Goal: Task Accomplishment & Management: Use online tool/utility

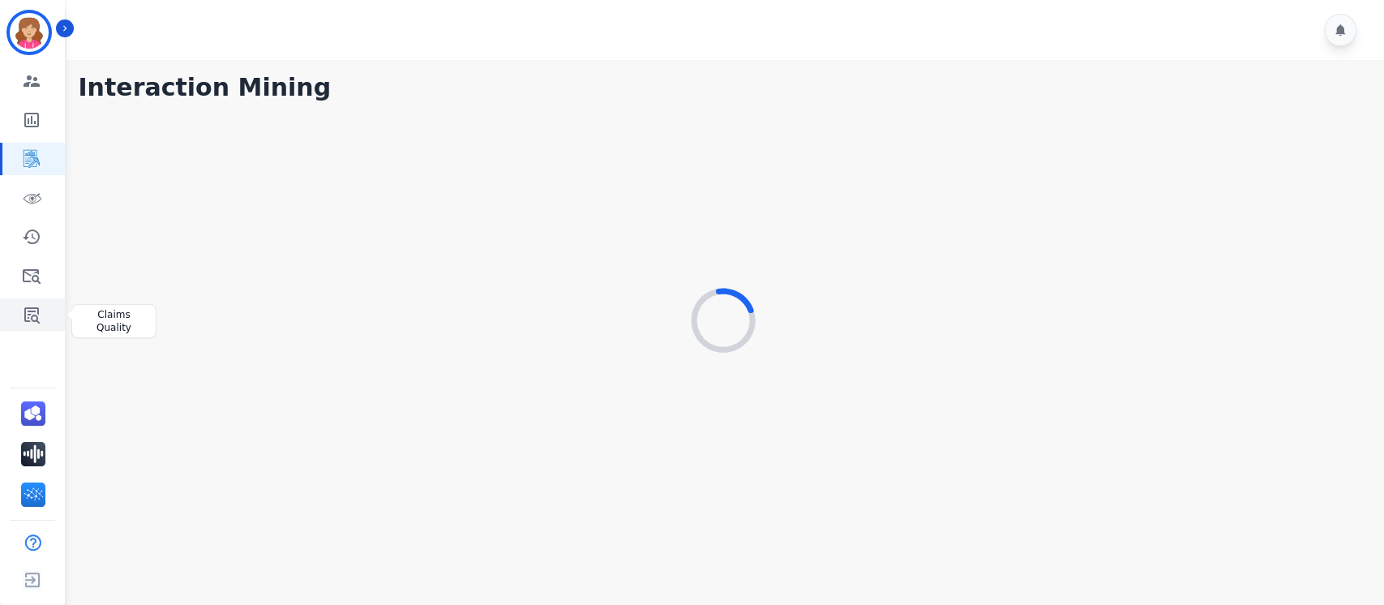
click at [28, 312] on icon "Sidebar" at bounding box center [31, 314] width 19 height 19
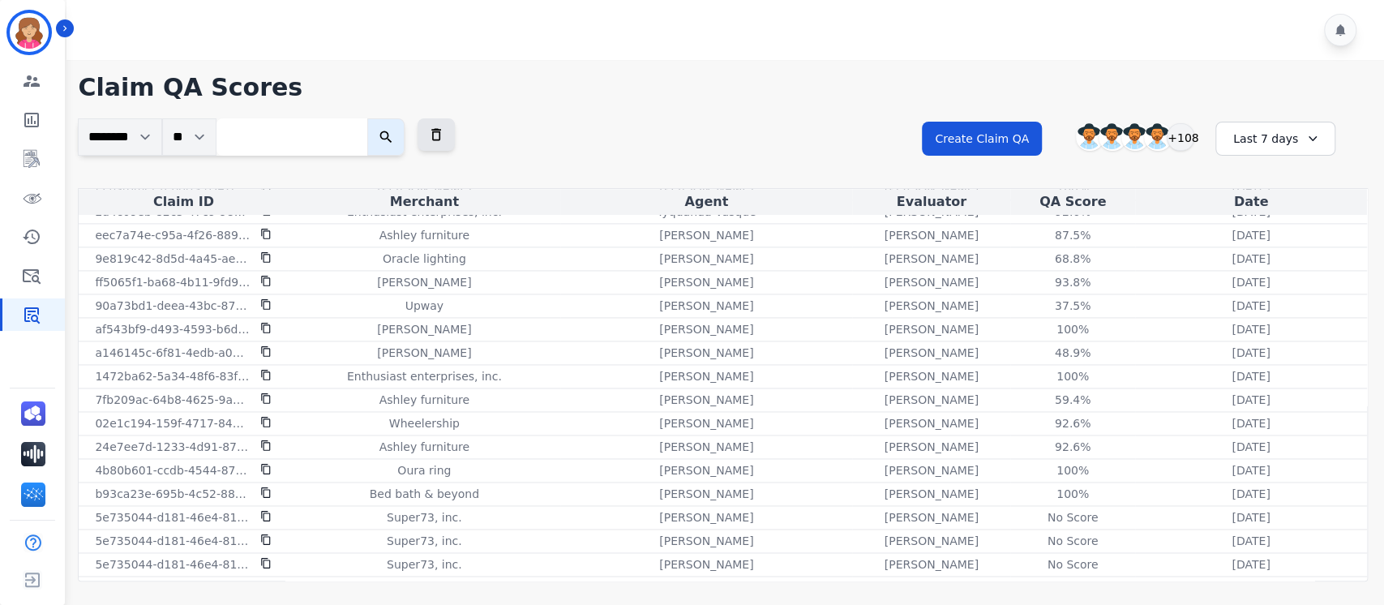
scroll to position [1641, 0]
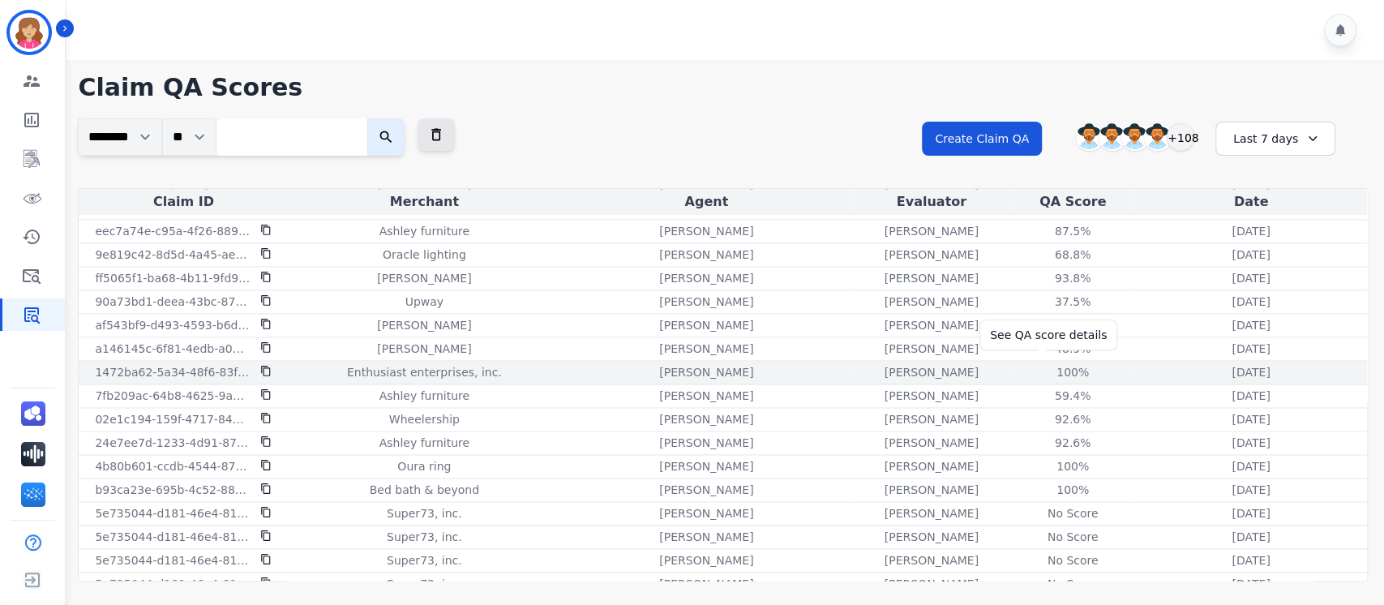
click at [1046, 364] on div "100 %" at bounding box center [1072, 372] width 73 height 16
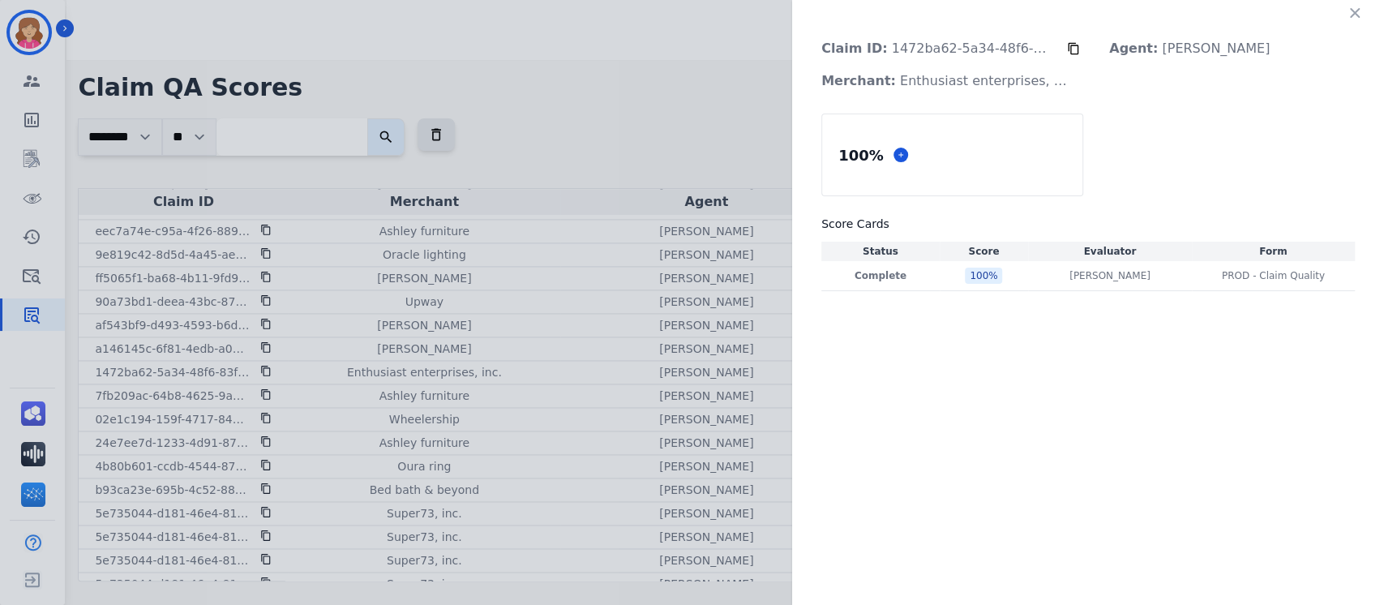
click at [986, 54] on p "Claim ID: 1472ba62-5a34-48f6-83f0-53d5bce8efe8" at bounding box center [937, 48] width 259 height 32
click at [971, 46] on p "Claim ID: 1472ba62-5a34-48f6-83f0-53d5bce8efe8" at bounding box center [937, 48] width 259 height 32
click at [1072, 50] on icon at bounding box center [1073, 48] width 13 height 13
drag, startPoint x: 881, startPoint y: 49, endPoint x: 1110, endPoint y: 55, distance: 228.7
click at [1110, 55] on div "Claim ID: 1472ba62-5a34-48f6-83f0-53d5bce8efe8 Agent: Kayla Walker Merchant: En…" at bounding box center [1087, 64] width 559 height 65
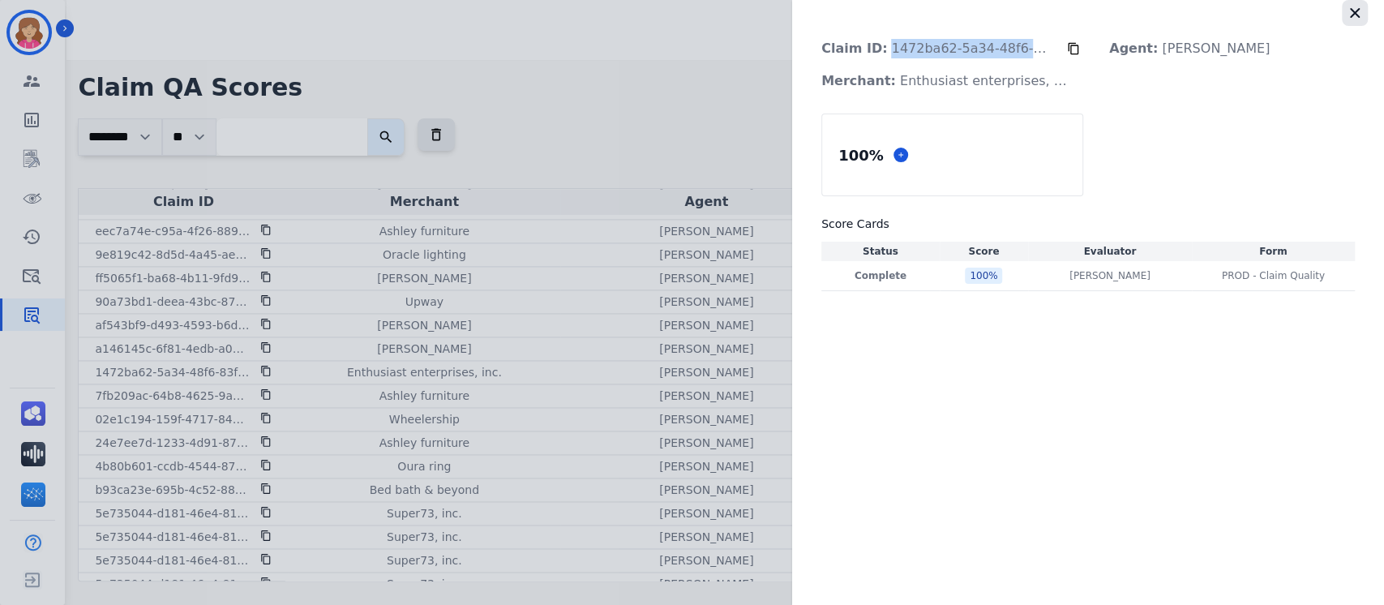
click at [1348, 15] on icon "button" at bounding box center [1354, 13] width 16 height 16
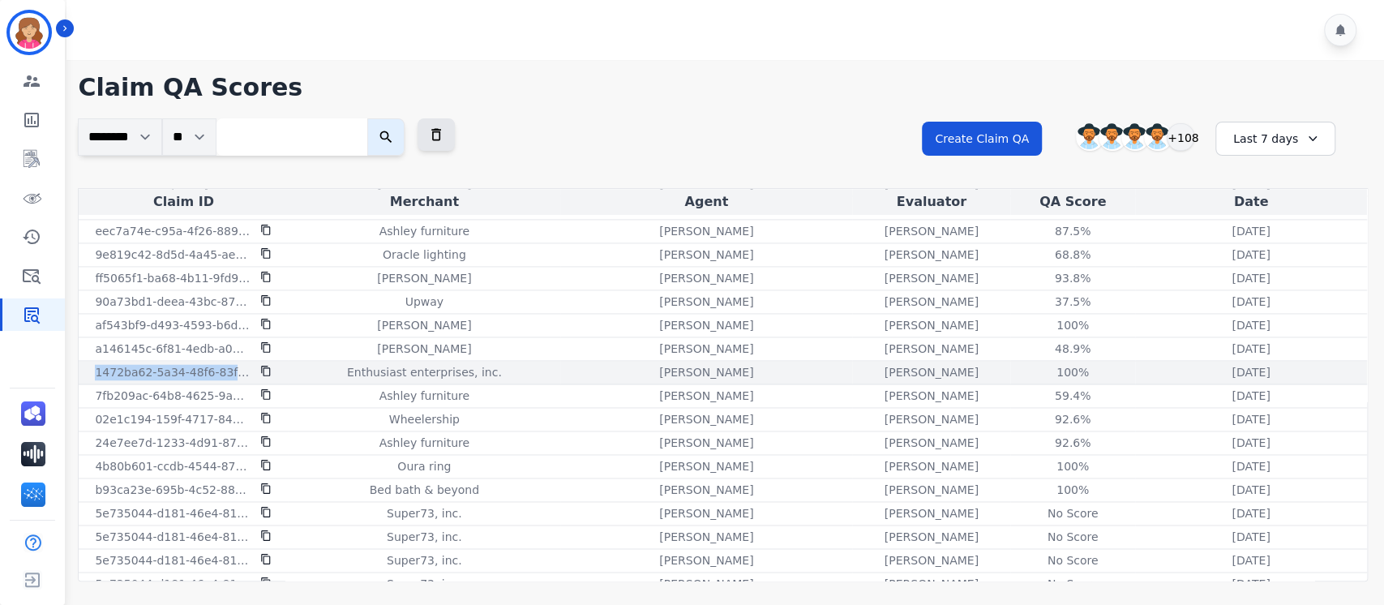
drag, startPoint x: 87, startPoint y: 362, endPoint x: 262, endPoint y: 370, distance: 175.2
click at [262, 370] on div "1472ba62-5a34-48f6-83f0-53d5bce8efe8" at bounding box center [183, 372] width 203 height 16
copy div "1472ba62-5a34-48f6-83f0-53d5bce8efe8"
